Goal: Task Accomplishment & Management: Manage account settings

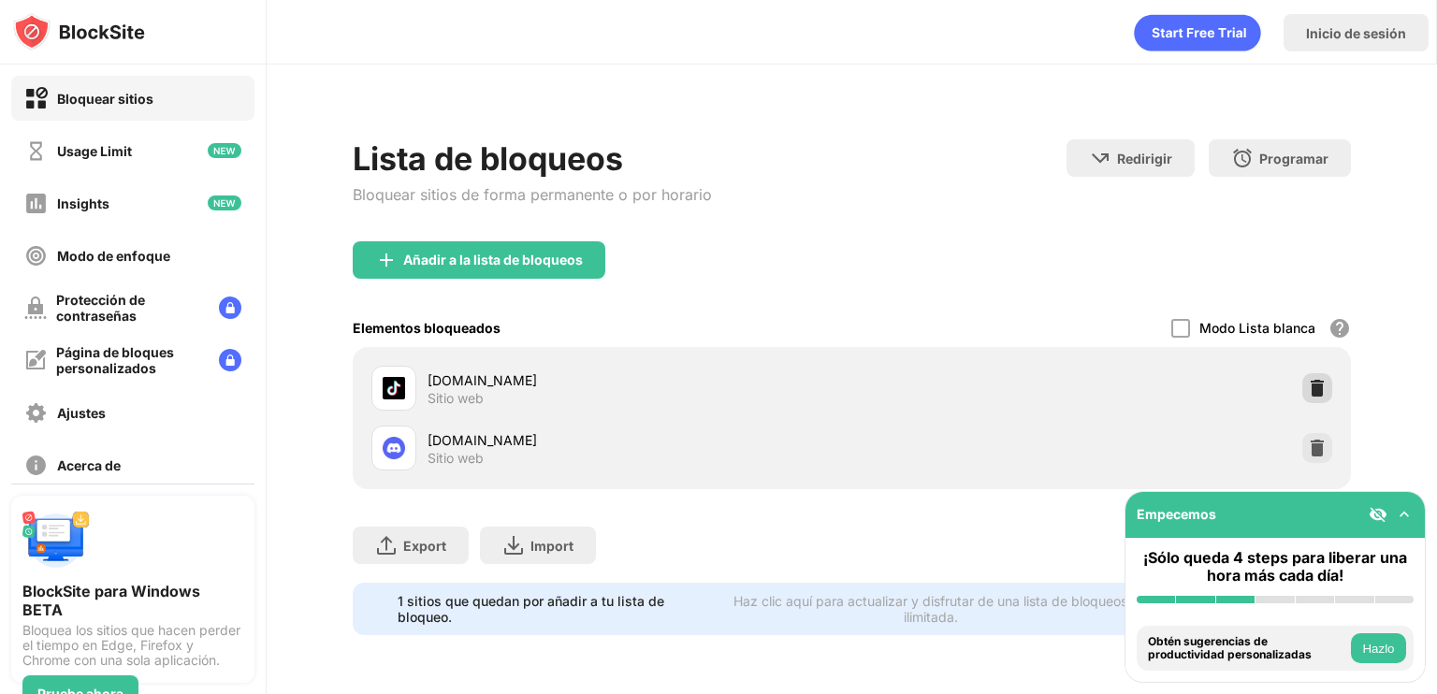
click at [1309, 386] on img at bounding box center [1317, 388] width 19 height 19
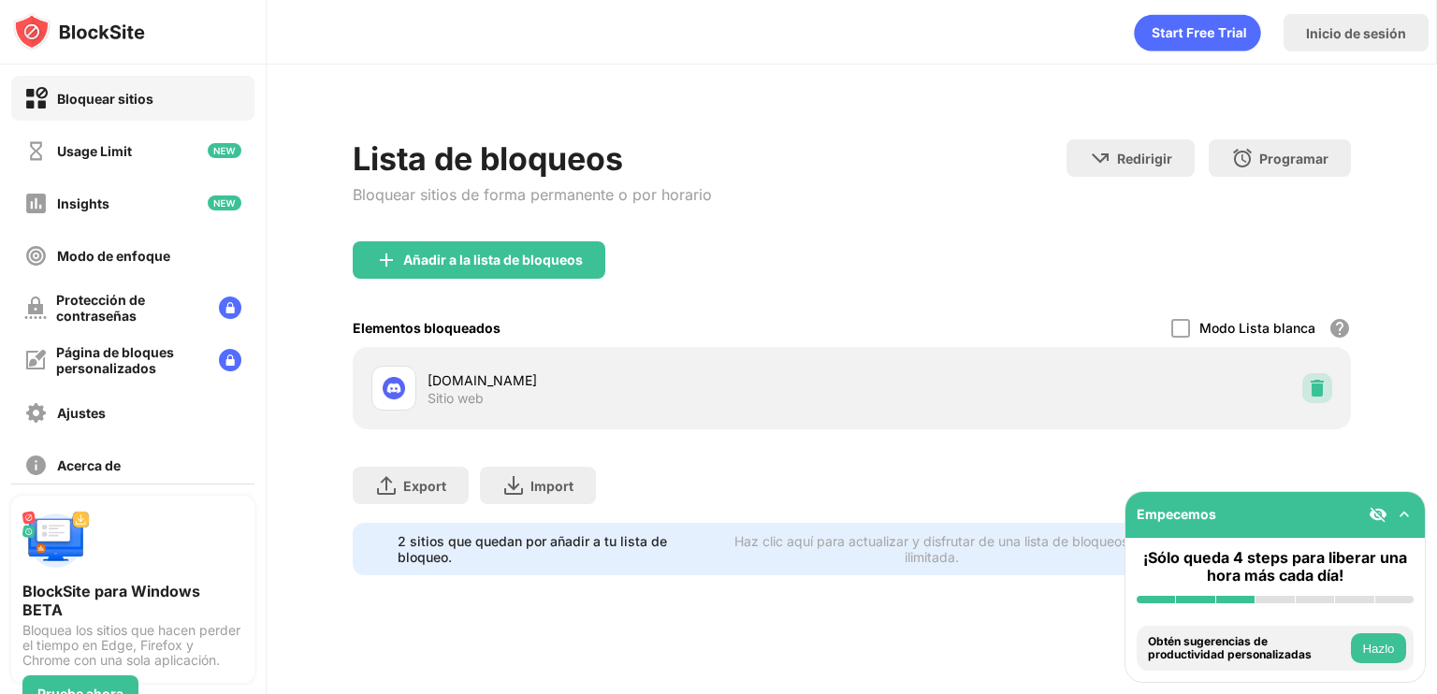
click at [1317, 386] on img at bounding box center [1317, 388] width 19 height 19
